Goal: Transaction & Acquisition: Book appointment/travel/reservation

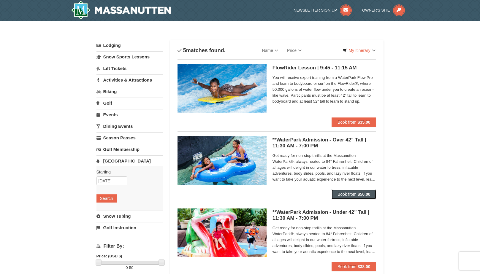
click at [347, 194] on span "Book from" at bounding box center [347, 194] width 19 height 5
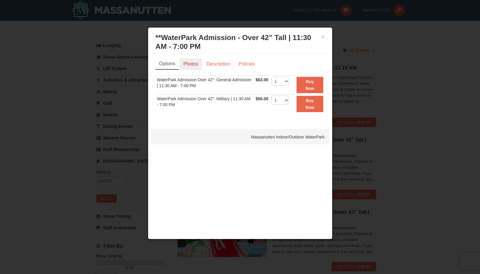
click at [194, 61] on link "Photos" at bounding box center [191, 64] width 23 height 11
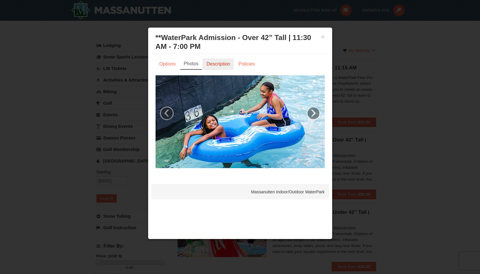
click at [209, 65] on link "Description" at bounding box center [218, 64] width 31 height 11
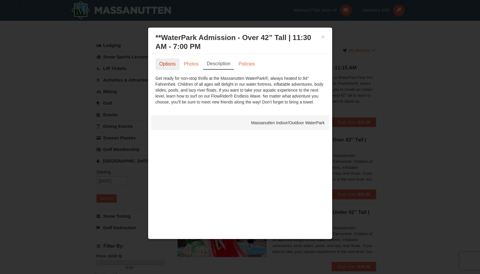
click at [171, 65] on link "Options" at bounding box center [168, 64] width 24 height 11
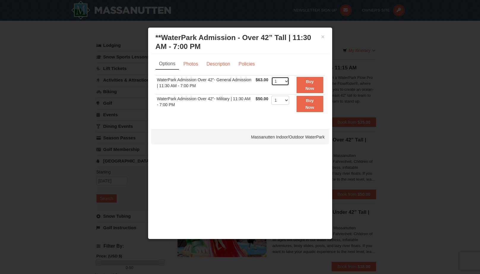
click at [286, 81] on select "1 2 3 4 5 6 7 8 9 10 11 12 13 14 15 16 17 18 19 20 21 22" at bounding box center [280, 81] width 18 height 9
click at [323, 38] on button "×" at bounding box center [323, 37] width 4 height 6
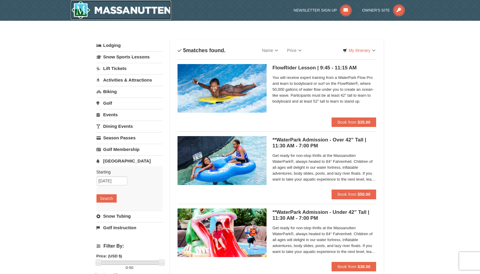
drag, startPoint x: 97, startPoint y: 9, endPoint x: 95, endPoint y: 7, distance: 3.1
click at [97, 9] on img at bounding box center [121, 10] width 100 height 19
